Goal: Transaction & Acquisition: Book appointment/travel/reservation

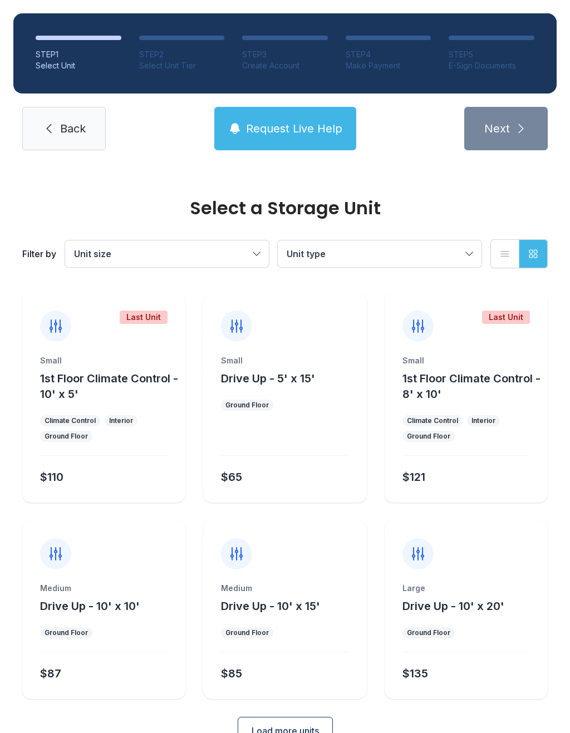
click at [220, 263] on button "Unit size" at bounding box center [167, 253] width 204 height 27
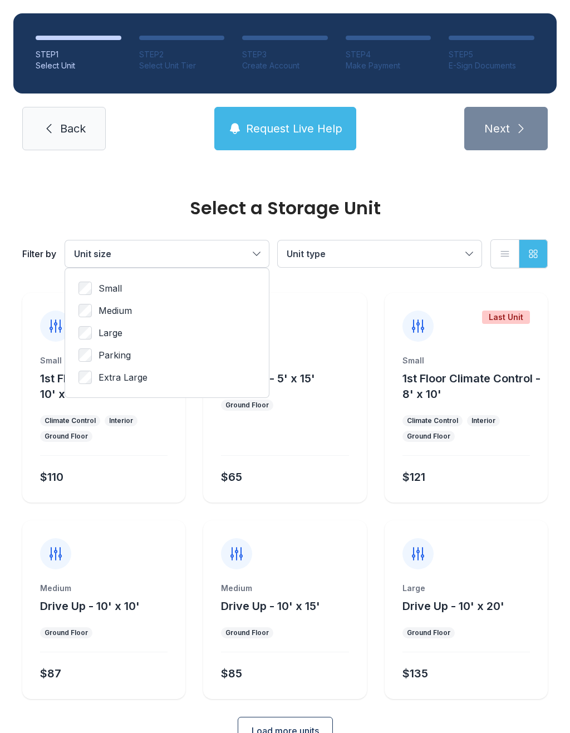
click at [376, 261] on button "Unit type" at bounding box center [380, 253] width 204 height 27
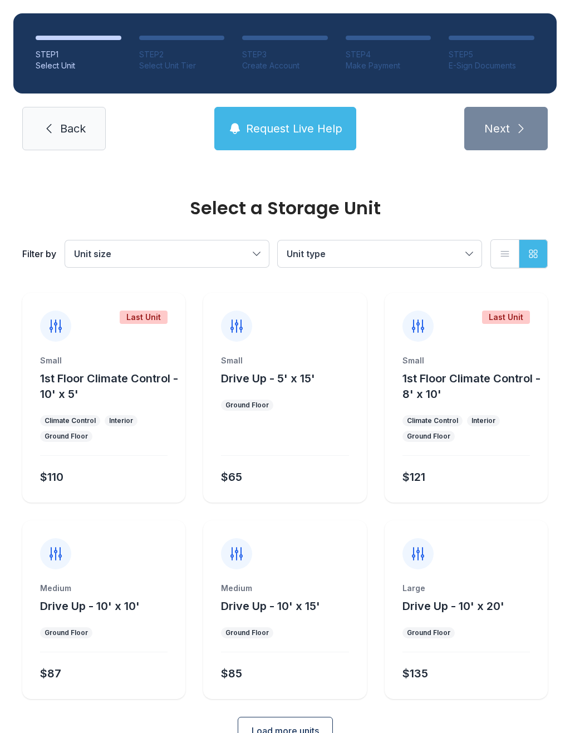
click at [276, 712] on form "Last Unit Small 1st Floor Climate Control - 10' x 5' Climate Control Interior G…" at bounding box center [284, 519] width 525 height 452
click at [283, 732] on button "Load more units" at bounding box center [285, 731] width 95 height 28
click at [504, 266] on button "List view" at bounding box center [504, 253] width 29 height 29
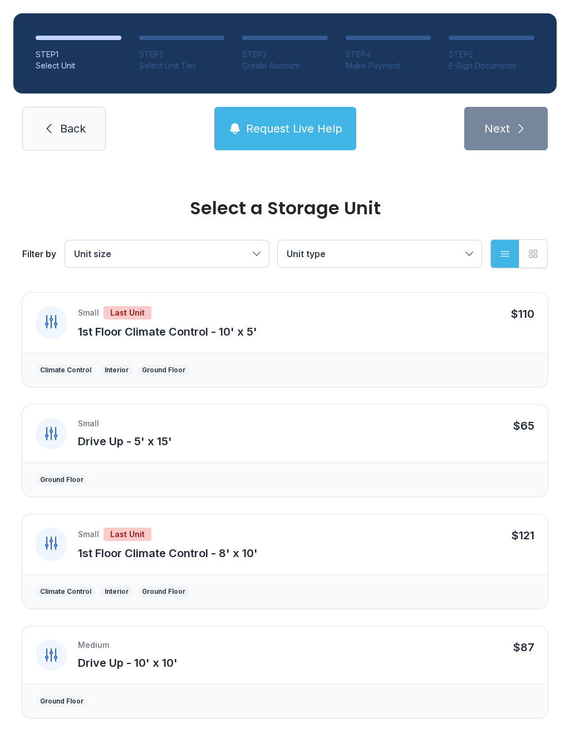
click at [284, 125] on span "Request Live Help" at bounding box center [294, 129] width 96 height 16
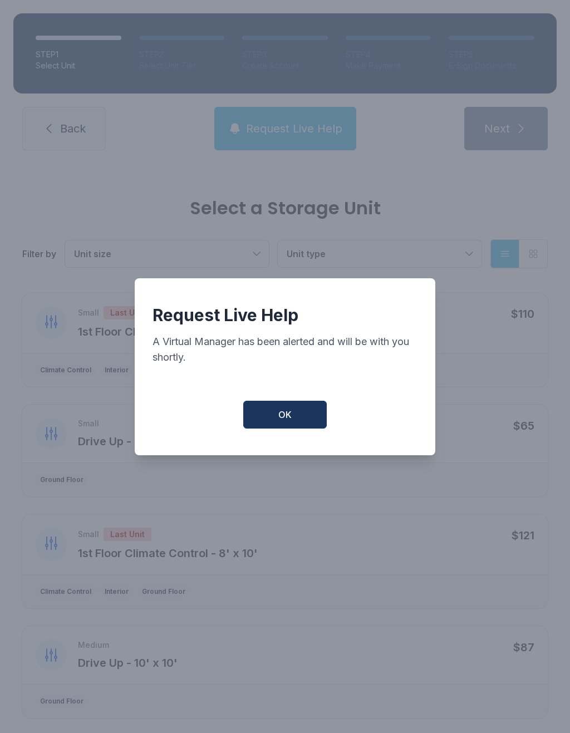
click at [274, 428] on button "OK" at bounding box center [284, 415] width 83 height 28
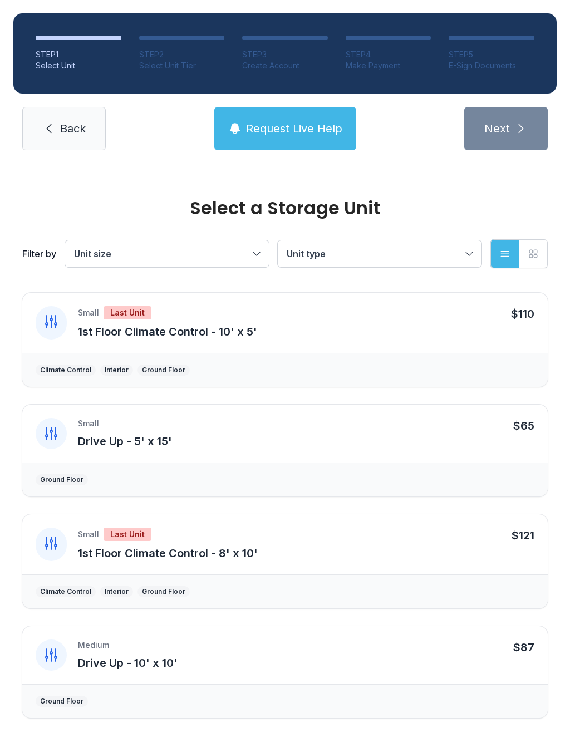
click at [252, 251] on button "Unit size" at bounding box center [167, 253] width 204 height 27
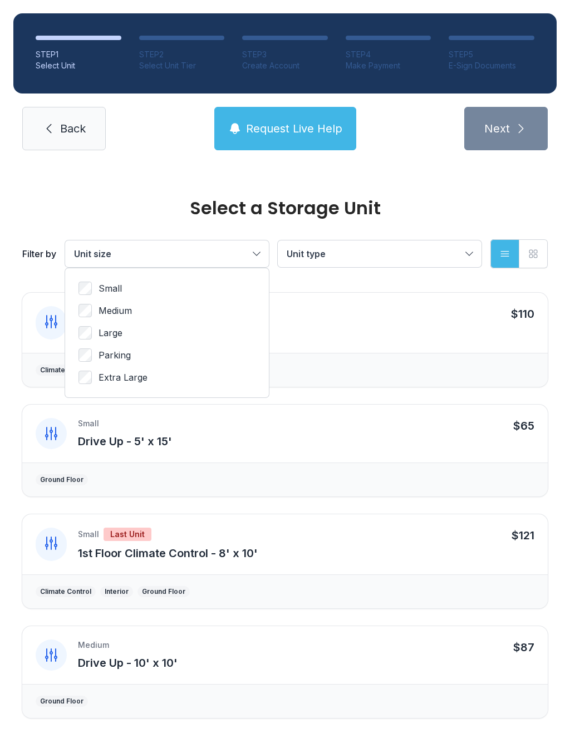
click at [348, 260] on span "Unit type" at bounding box center [374, 253] width 175 height 13
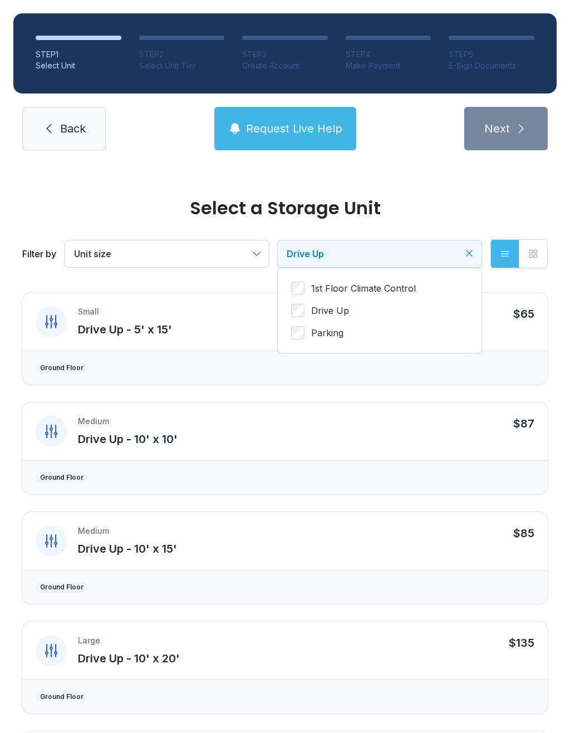
click at [441, 251] on span "Drive Up" at bounding box center [374, 253] width 175 height 13
click at [530, 251] on icon "button" at bounding box center [532, 253] width 11 height 11
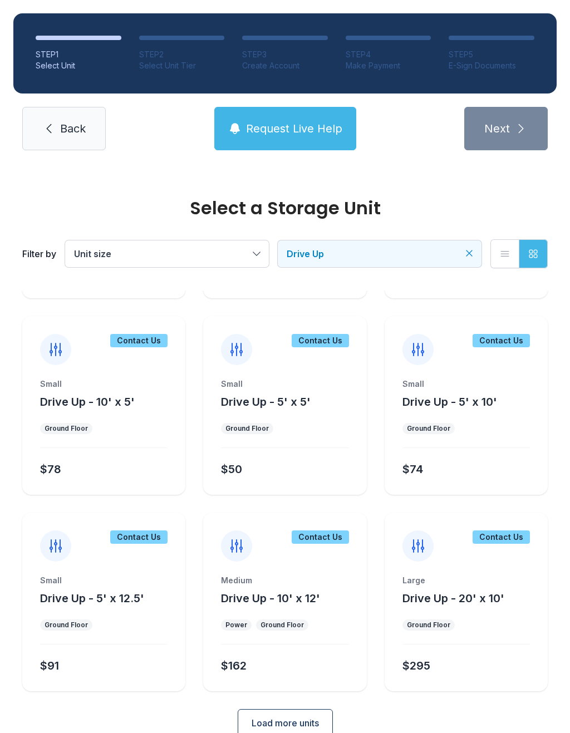
scroll to position [362, 0]
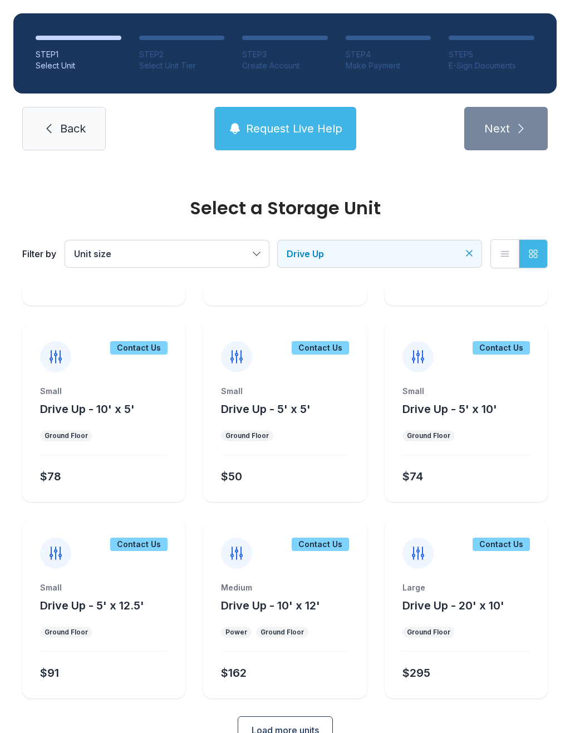
click at [278, 719] on button "Load more units" at bounding box center [285, 730] width 95 height 28
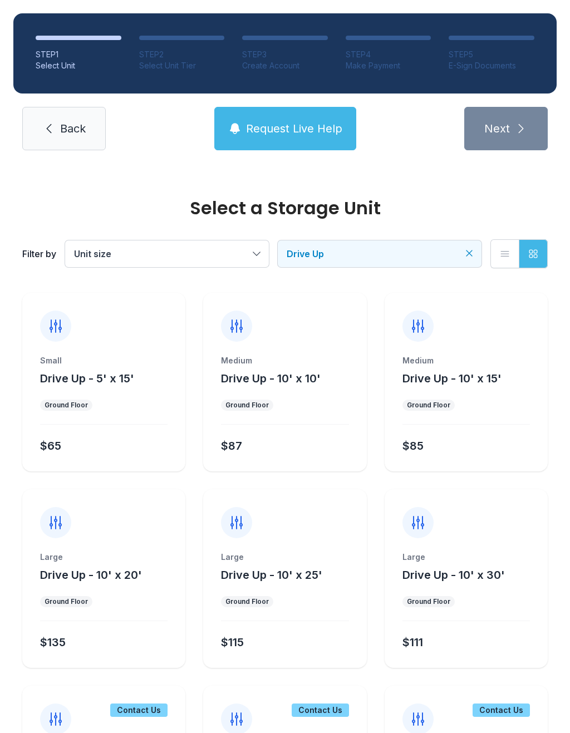
click at [67, 99] on div "STEP 1 Select Unit STEP 2 Select Unit Tier STEP 3 Create Account STEP 4 Make Pa…" at bounding box center [285, 82] width 570 height 164
click at [54, 120] on link "Back" at bounding box center [63, 128] width 83 height 43
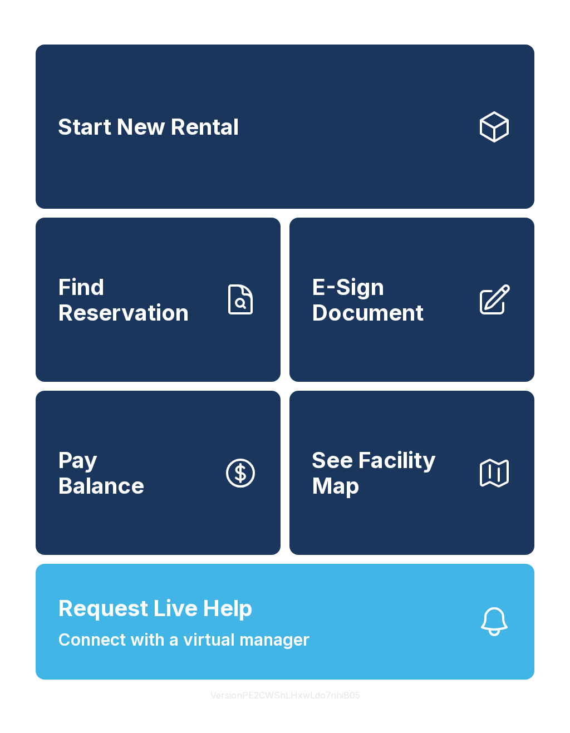
click at [282, 160] on link "Start New Rental" at bounding box center [285, 127] width 498 height 164
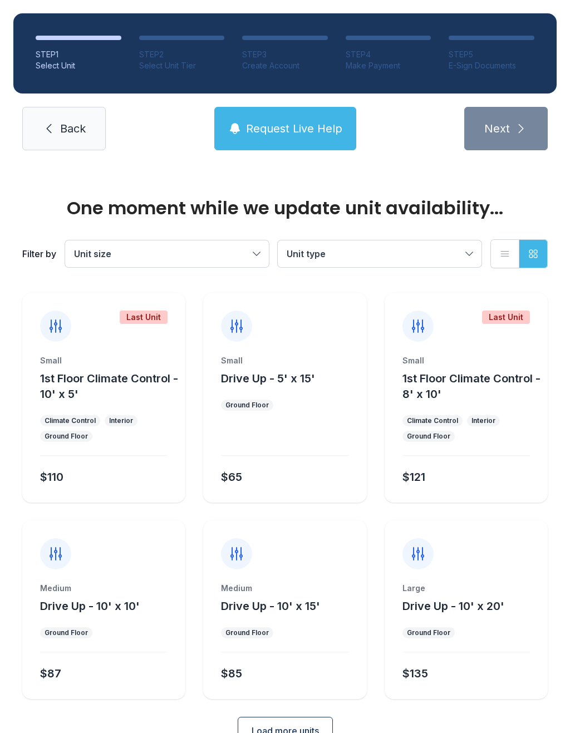
click at [268, 124] on span "Request Live Help" at bounding box center [294, 129] width 96 height 16
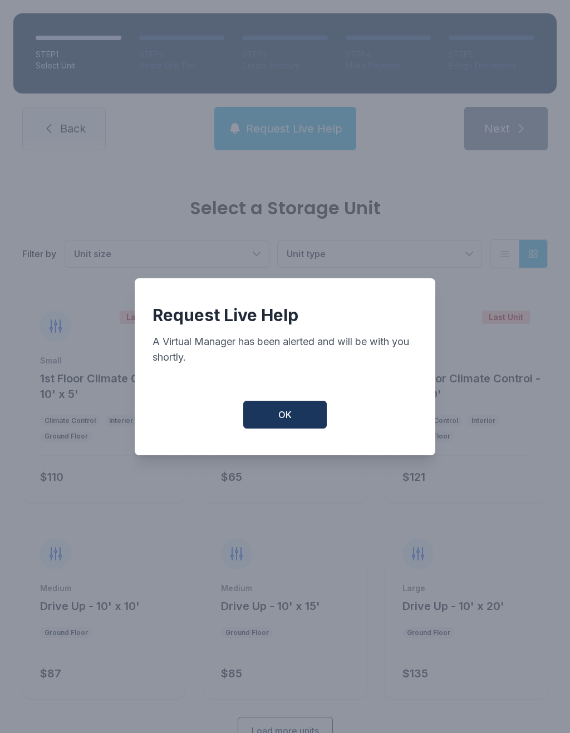
click at [286, 428] on button "OK" at bounding box center [284, 415] width 83 height 28
